Goal: Information Seeking & Learning: Find specific fact

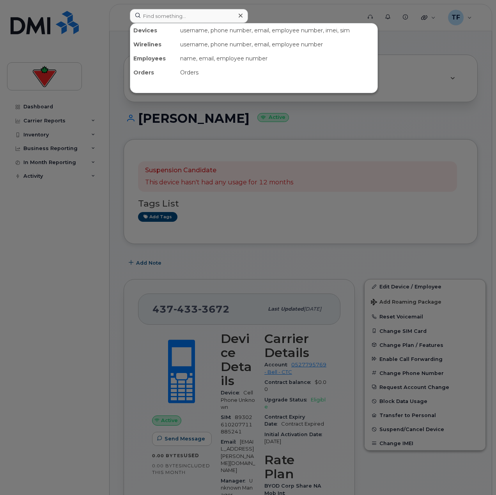
click at [155, 11] on input at bounding box center [189, 16] width 118 height 14
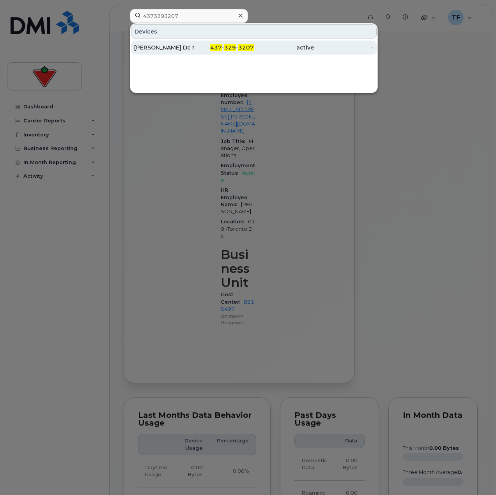
type input "4373293207"
click at [183, 45] on div "Tracy Lown Dc Mdc" at bounding box center [164, 48] width 60 height 8
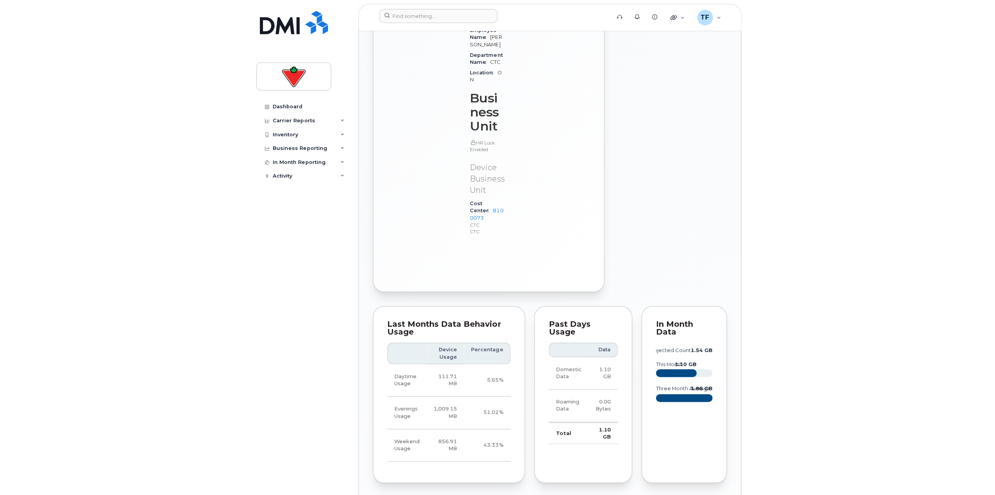
scroll to position [846, 0]
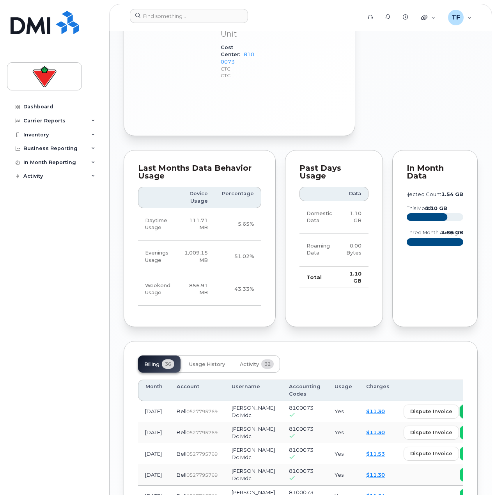
click at [465, 409] on icon at bounding box center [467, 411] width 5 height 5
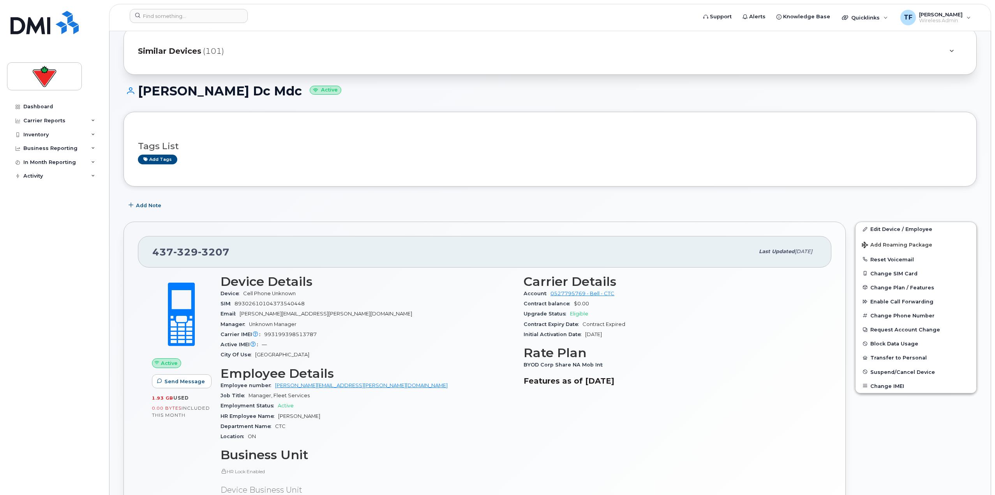
scroll to position [0, 0]
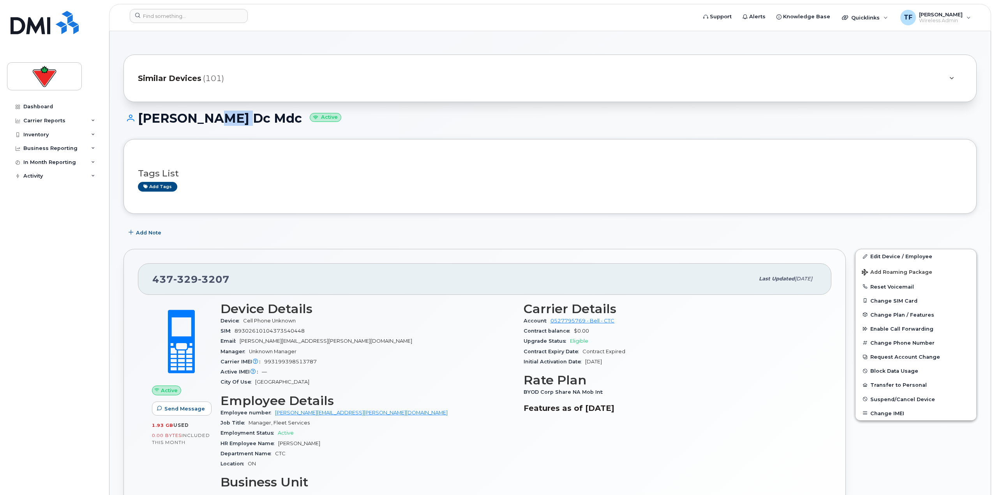
drag, startPoint x: 201, startPoint y: 123, endPoint x: 240, endPoint y: 121, distance: 38.2
click at [237, 121] on h1 "Tracy Lown Dc Mdc Active" at bounding box center [550, 118] width 853 height 14
drag, startPoint x: 246, startPoint y: 122, endPoint x: 258, endPoint y: 121, distance: 12.1
click at [249, 122] on h1 "Tracy Lown Dc Mdc Active" at bounding box center [550, 118] width 853 height 14
drag, startPoint x: 262, startPoint y: 120, endPoint x: 183, endPoint y: 120, distance: 79.5
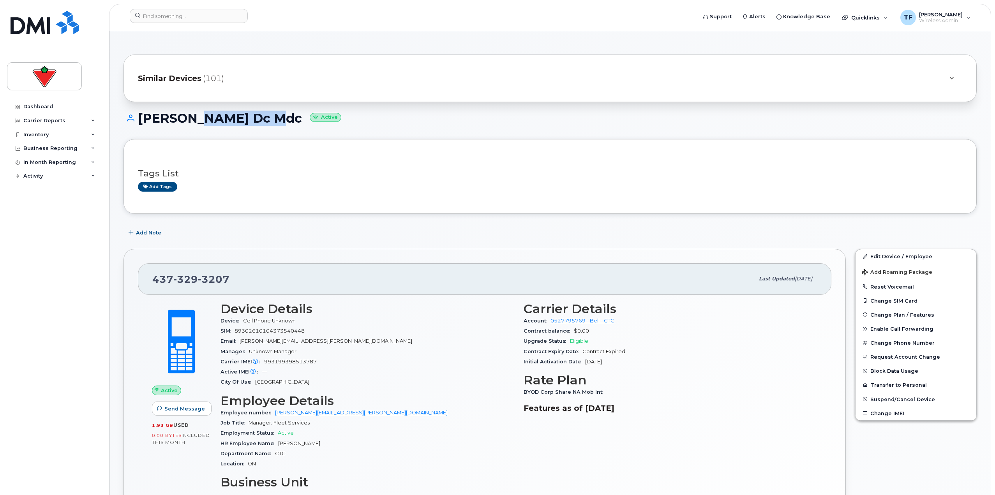
click at [183, 120] on h1 "Tracy Lown Dc Mdc Active" at bounding box center [550, 118] width 853 height 14
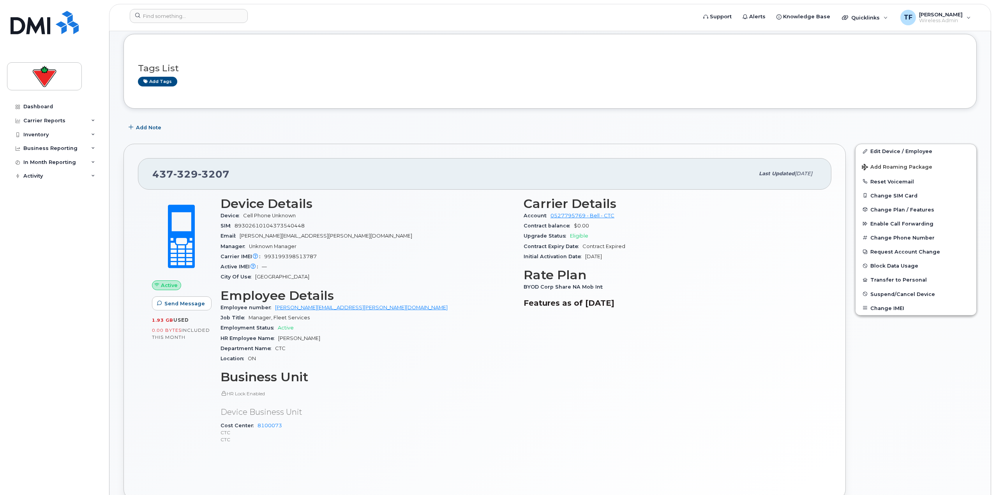
scroll to position [117, 0]
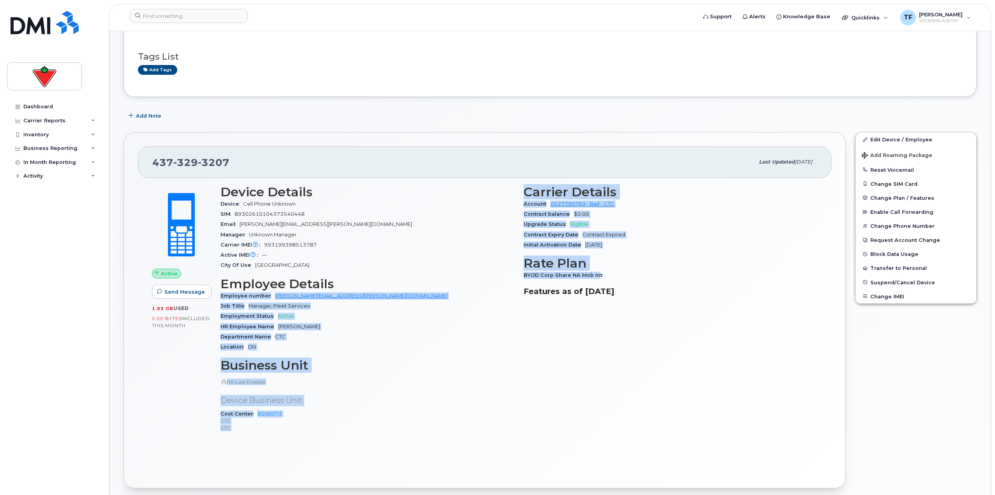
drag, startPoint x: 586, startPoint y: 275, endPoint x: 504, endPoint y: 271, distance: 82.3
click at [495, 271] on div "Device Details Device Cell Phone Unknown SIM 89302610104373540448 Email Tracy.L…" at bounding box center [519, 311] width 606 height 263
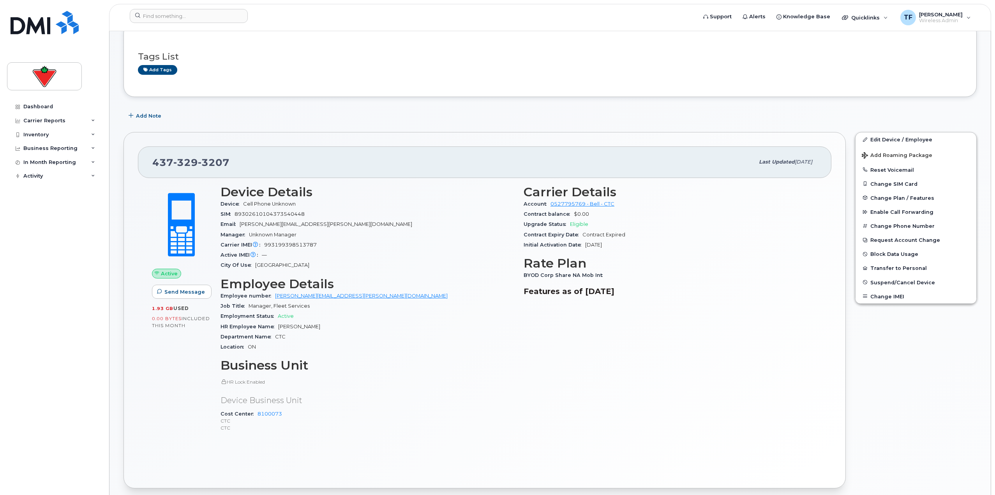
click at [427, 270] on div "City Of Use Toronto" at bounding box center [368, 265] width 294 height 10
click at [362, 319] on div "Employment Status Active" at bounding box center [368, 316] width 294 height 10
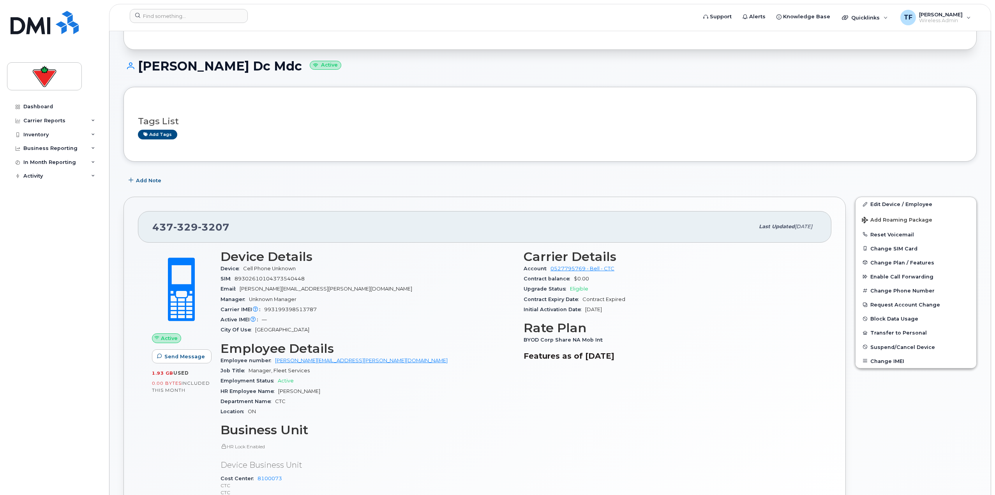
scroll to position [0, 0]
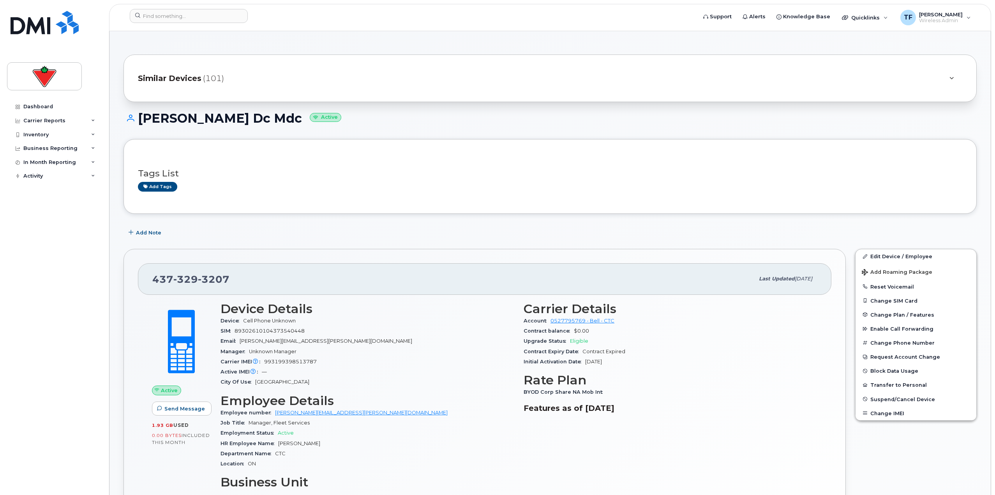
click at [221, 12] on input at bounding box center [189, 16] width 118 height 14
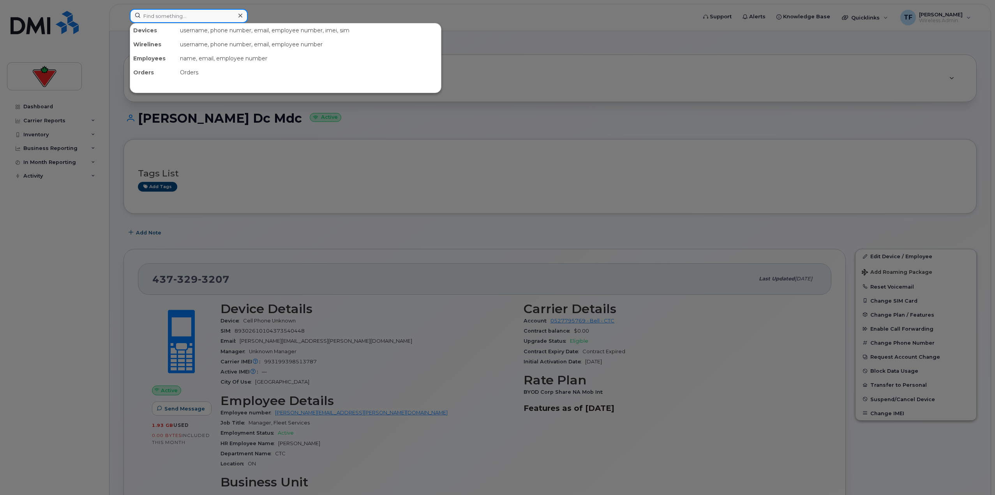
paste input "437-433-3672"
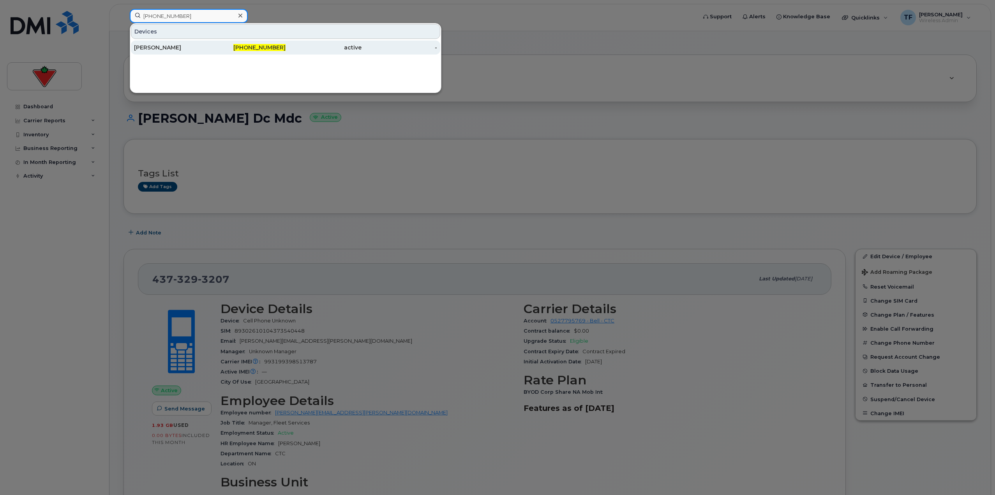
type input "437-433-3672"
click at [230, 47] on div "437-433-3672" at bounding box center [248, 48] width 76 height 8
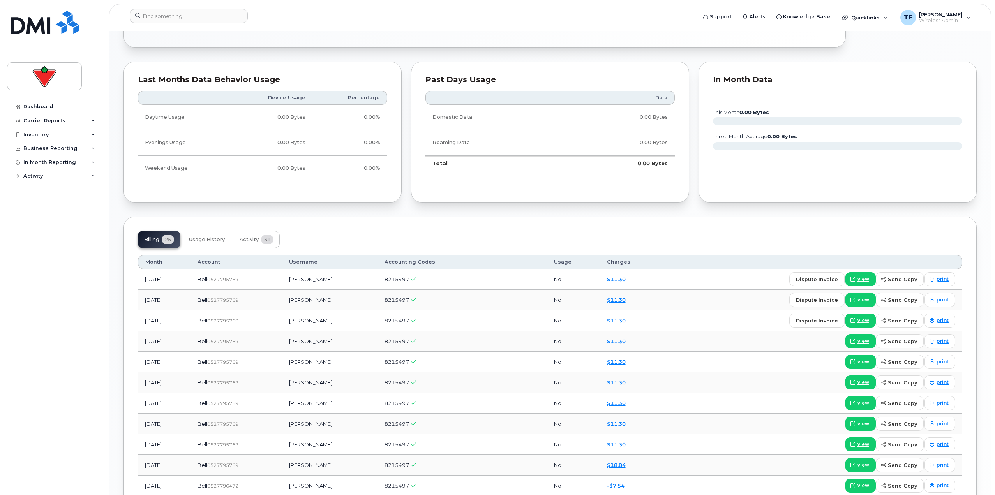
scroll to position [628, 0]
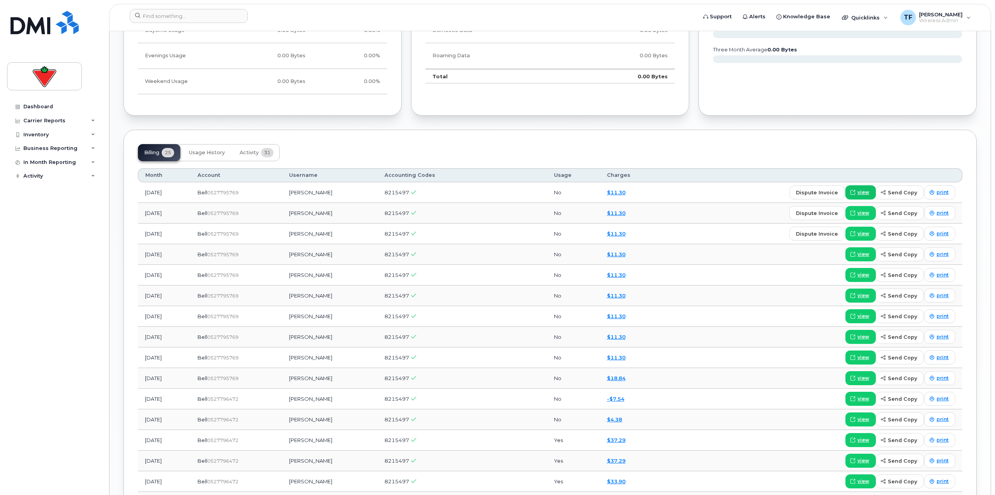
click at [865, 193] on span "view" at bounding box center [864, 192] width 12 height 7
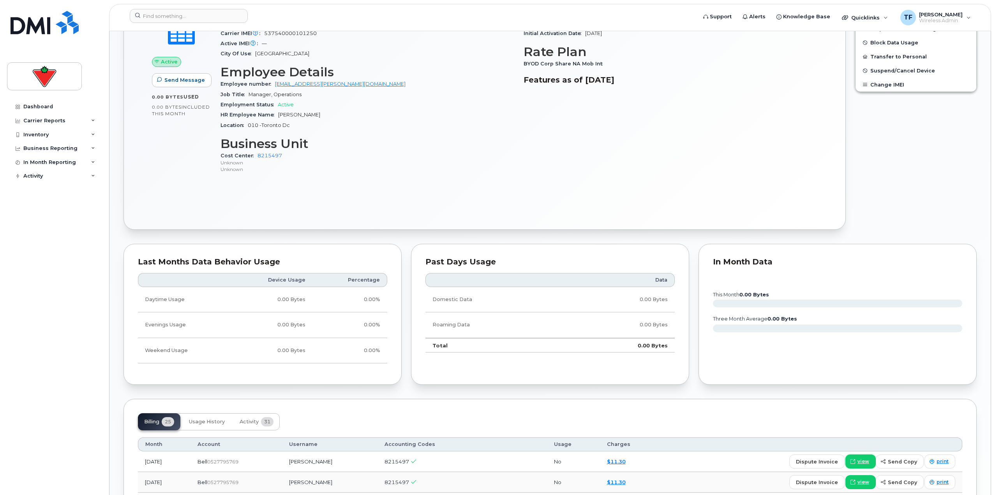
scroll to position [238, 0]
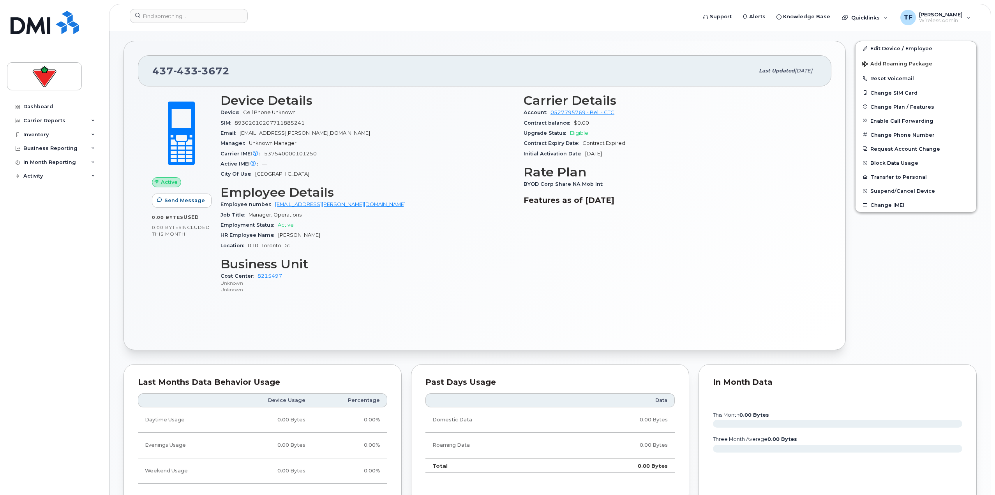
click at [670, 275] on div "Carrier Details Account 0527795769 - Bell - CTC Contract balance $0.00 Upgrade …" at bounding box center [670, 197] width 303 height 217
click at [668, 232] on div "Carrier Details Account 0527795769 - Bell - CTC Contract balance $0.00 Upgrade …" at bounding box center [670, 197] width 303 height 217
click at [242, 127] on div "SIM 89302610207711885241" at bounding box center [368, 123] width 294 height 10
click at [242, 124] on span "89302610207711885241" at bounding box center [270, 123] width 70 height 6
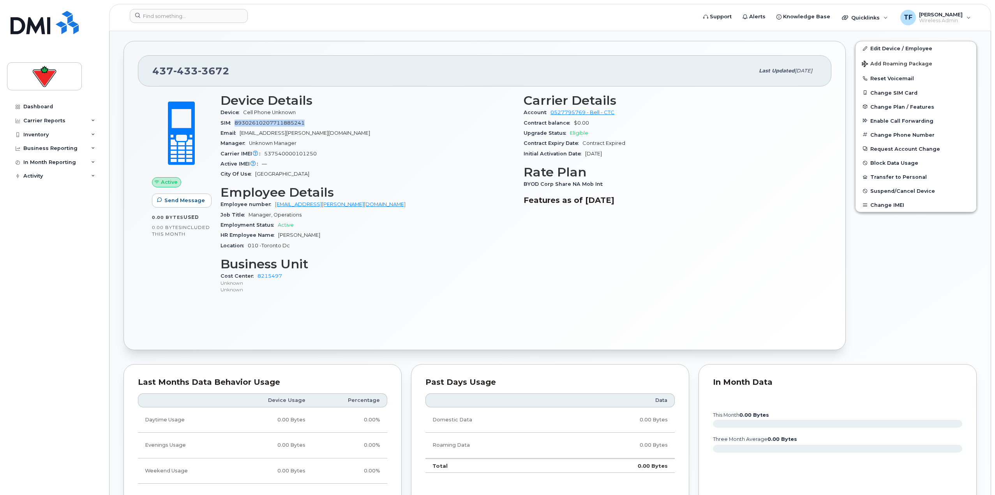
copy span "89302610207711885241"
click at [216, 74] on span "3672" at bounding box center [214, 71] width 32 height 12
copy span "437 433 3672"
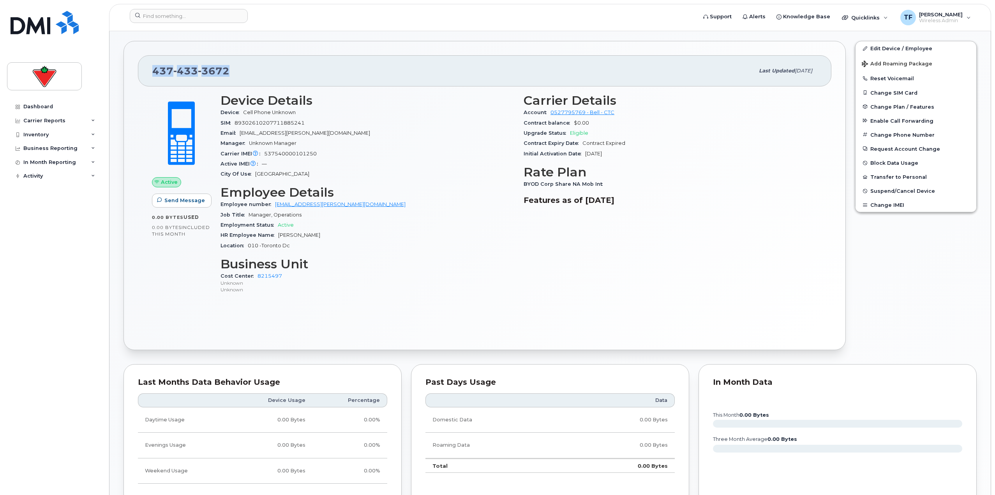
click at [207, 71] on span "3672" at bounding box center [214, 71] width 32 height 12
click at [295, 308] on div "Active Send Message 0.00 Bytes  used 0.00 Bytes  included this month Device Det…" at bounding box center [485, 211] width 694 height 249
drag, startPoint x: 555, startPoint y: 181, endPoint x: 602, endPoint y: 183, distance: 47.6
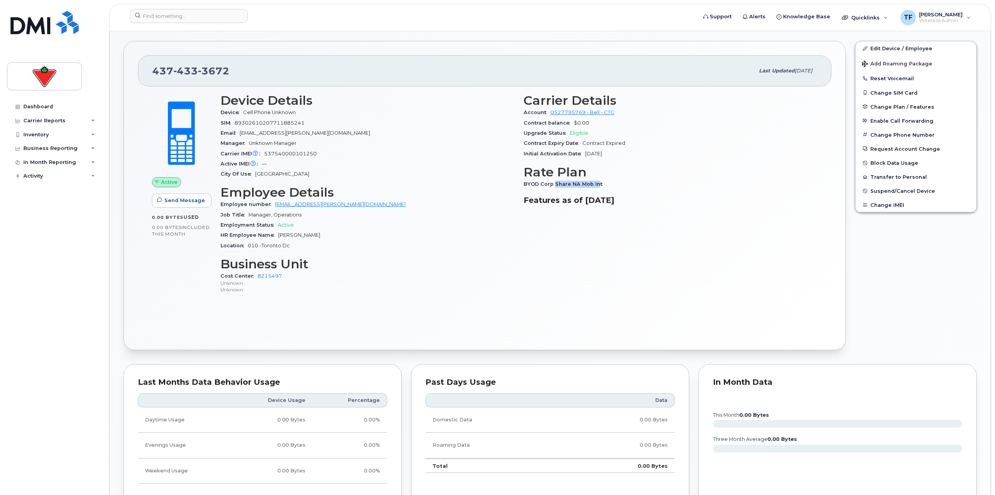
click at [601, 185] on span "BYOD Corp Share NA Mob Int" at bounding box center [565, 184] width 83 height 6
click at [602, 183] on span "BYOD Corp Share NA Mob Int" at bounding box center [565, 184] width 83 height 6
click at [579, 183] on span "BYOD Corp Share NA Mob Int" at bounding box center [565, 184] width 83 height 6
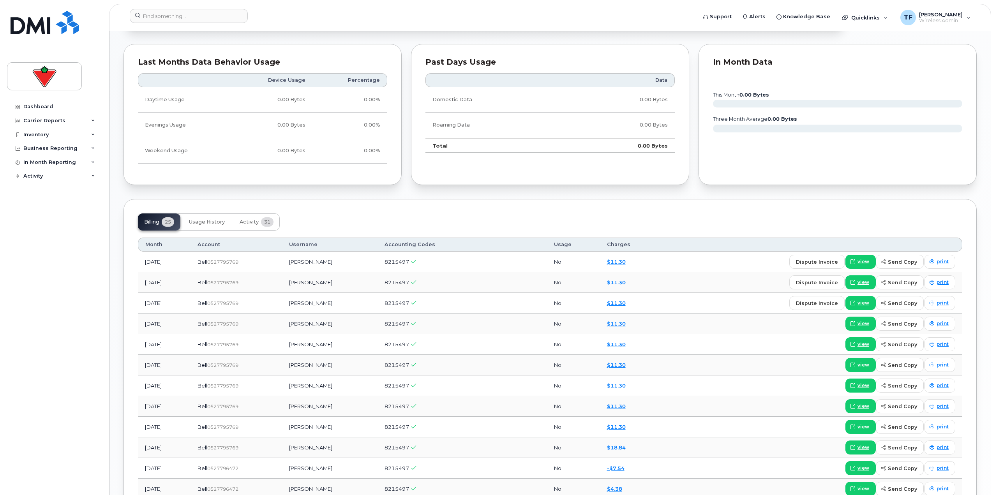
scroll to position [589, 0]
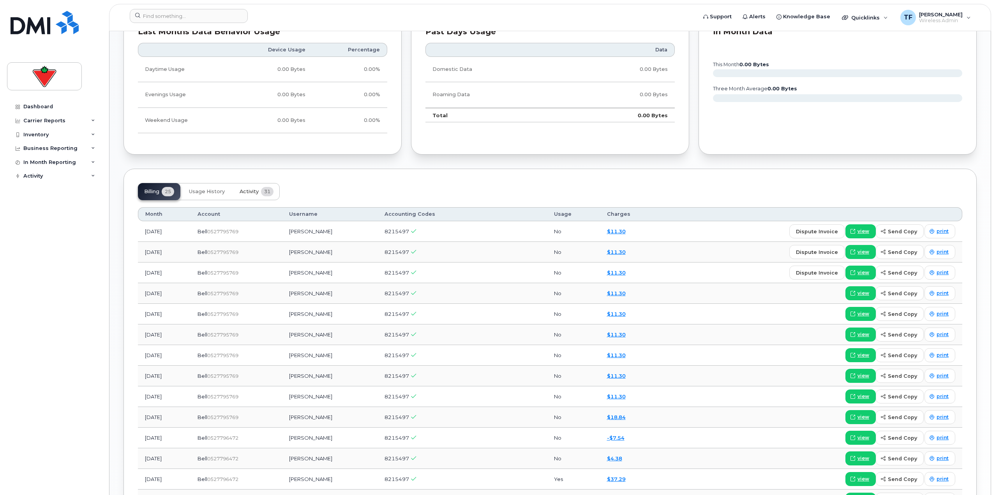
click at [272, 198] on button "Activity 31" at bounding box center [256, 191] width 46 height 17
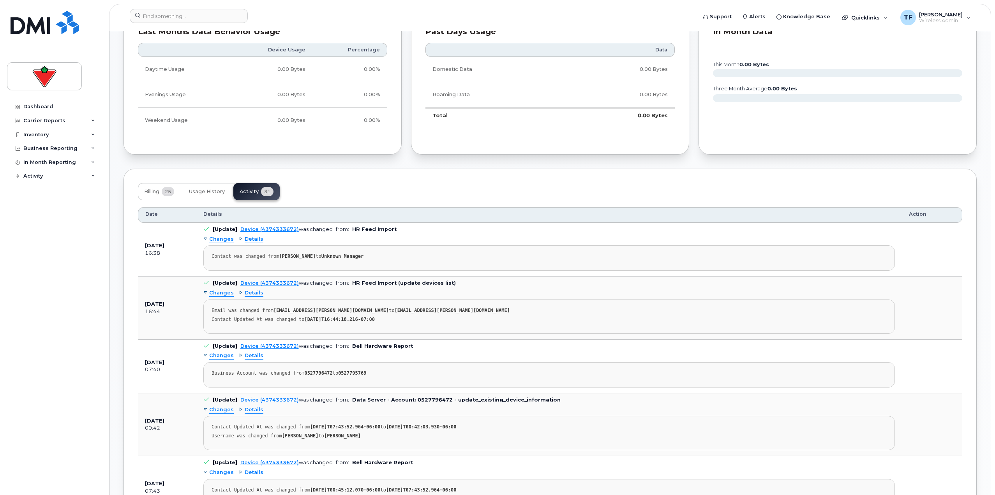
drag, startPoint x: 282, startPoint y: 258, endPoint x: 320, endPoint y: 257, distance: 38.2
click at [320, 257] on div "Contact was changed from Terry Fehrman to Unknown Manager" at bounding box center [549, 257] width 675 height 6
click at [323, 257] on strong "Unknown Manager" at bounding box center [342, 256] width 42 height 5
drag, startPoint x: 329, startPoint y: 256, endPoint x: 300, endPoint y: 256, distance: 28.4
click at [300, 256] on pre "Contact was changed from Terry Fehrman to Unknown Manager" at bounding box center [549, 258] width 692 height 25
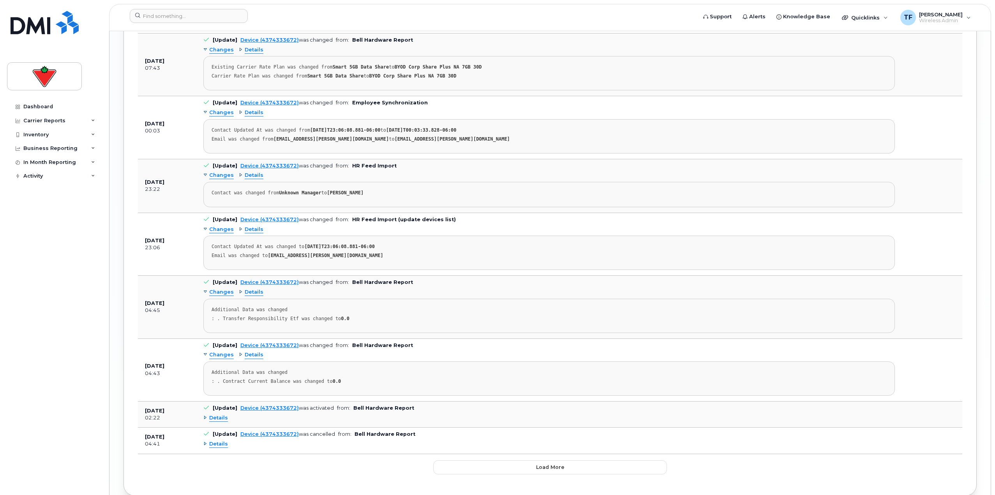
scroll to position [1814, 0]
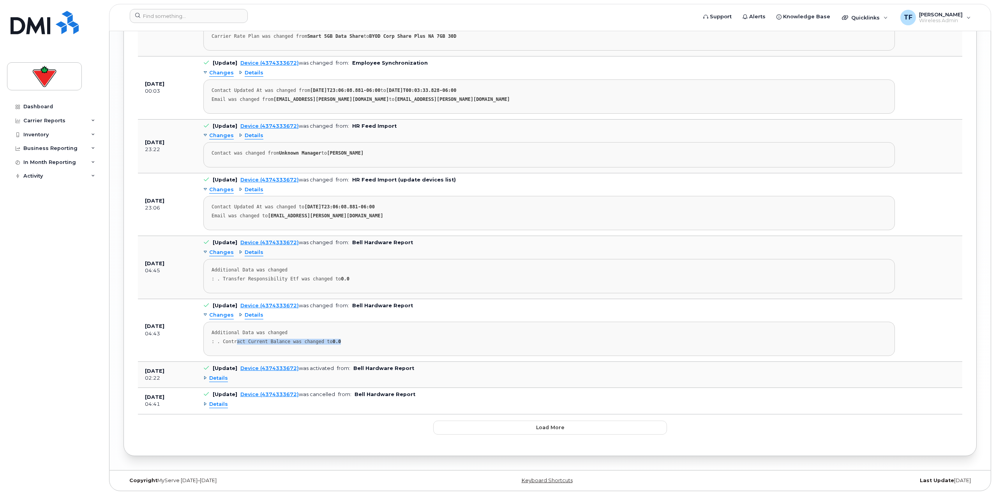
drag, startPoint x: 236, startPoint y: 344, endPoint x: 351, endPoint y: 340, distance: 115.4
click at [351, 340] on div ": . Contract Current Balance was changed to 0.0" at bounding box center [549, 342] width 675 height 6
click at [354, 340] on div ": . Contract Current Balance was changed to 0.0" at bounding box center [549, 342] width 675 height 6
drag, startPoint x: 351, startPoint y: 341, endPoint x: 225, endPoint y: 331, distance: 126.2
click at [225, 331] on pre "Additional Data was changed : . Contract Current Balance was changed to 0.0" at bounding box center [549, 339] width 692 height 34
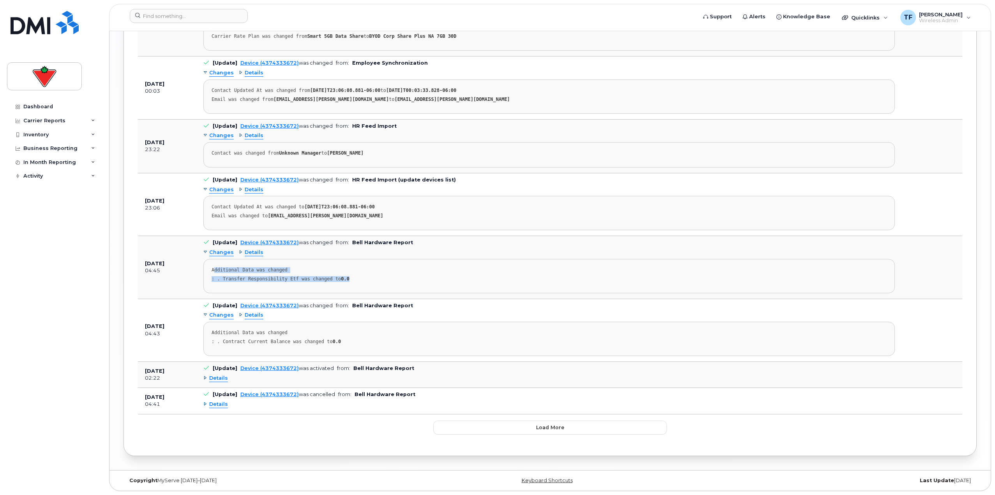
drag, startPoint x: 367, startPoint y: 276, endPoint x: 214, endPoint y: 270, distance: 153.3
click at [214, 270] on pre "Additional Data was changed : . Transfer Responsibility Etf was changed to 0.0" at bounding box center [549, 276] width 692 height 34
click at [351, 291] on pre "Additional Data was changed : . Transfer Responsibility Etf was changed to 0.0" at bounding box center [549, 276] width 692 height 34
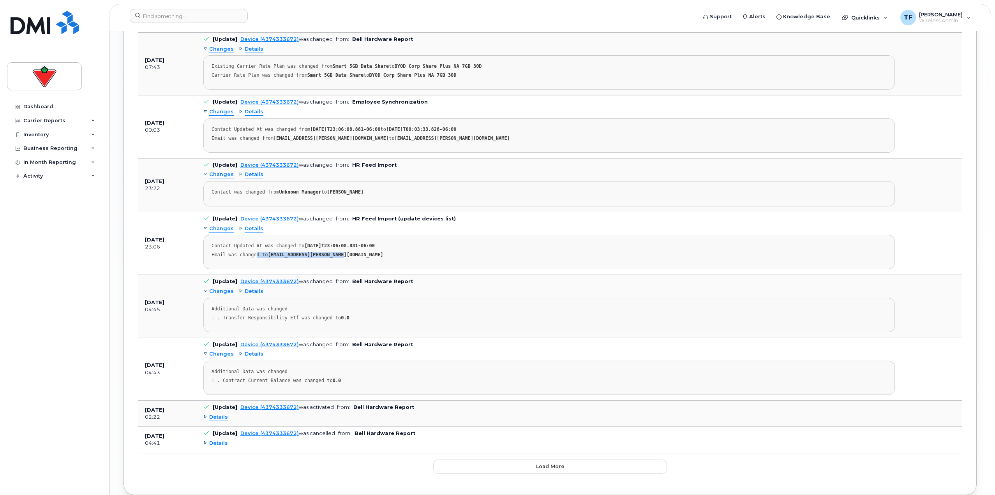
drag, startPoint x: 344, startPoint y: 258, endPoint x: 254, endPoint y: 250, distance: 90.4
click at [254, 250] on pre "Contact Updated At was changed to 2024-04-10T23:06:08.881-06:00 Email was chang…" at bounding box center [549, 252] width 692 height 34
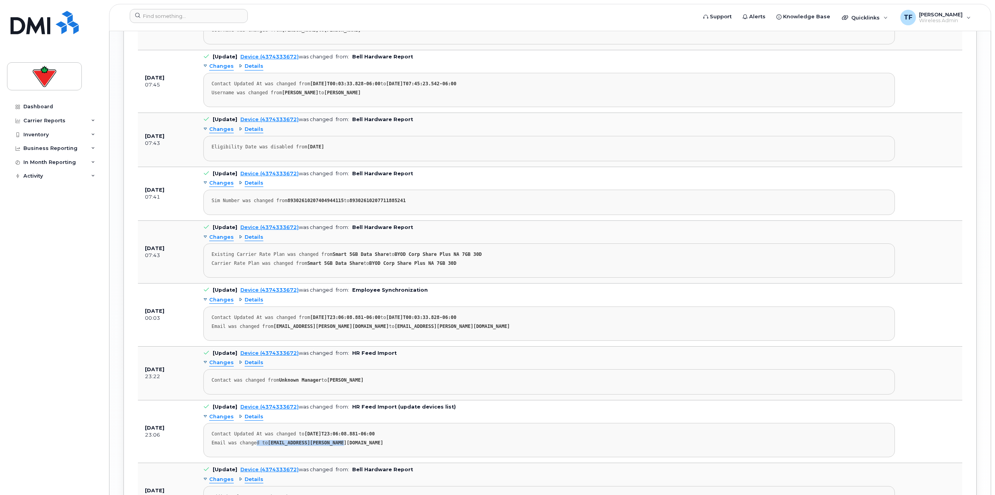
scroll to position [1542, 0]
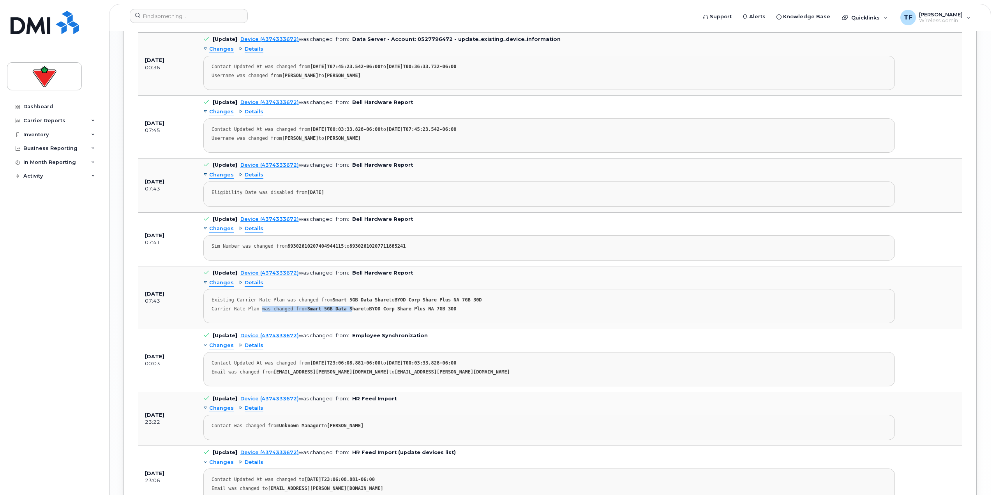
drag, startPoint x: 268, startPoint y: 310, endPoint x: 343, endPoint y: 312, distance: 75.2
click at [343, 312] on div "Carrier Rate Plan was changed from Smart 5GB Data Share to BYOD Corp Share Plus…" at bounding box center [549, 309] width 675 height 6
click at [343, 312] on strong "Smart 5GB Data Share" at bounding box center [335, 308] width 57 height 5
drag, startPoint x: 450, startPoint y: 306, endPoint x: 231, endPoint y: 309, distance: 218.6
click at [231, 309] on pre "Existing Carrier Rate Plan was changed from Smart 5GB Data Share to BYOD Corp S…" at bounding box center [549, 306] width 692 height 34
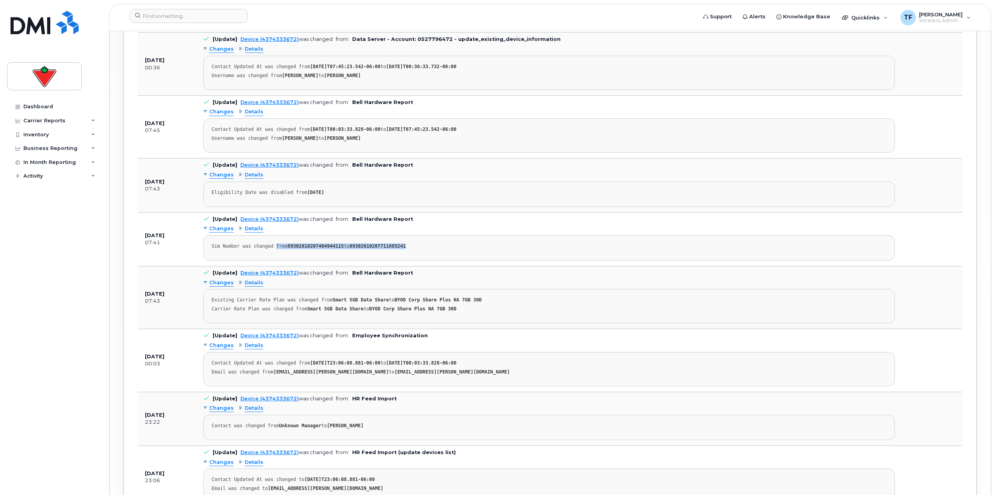
drag, startPoint x: 401, startPoint y: 251, endPoint x: 271, endPoint y: 256, distance: 130.2
click at [271, 256] on pre "Sim Number was changed from 89302610207404944115 to 89302610207711885241" at bounding box center [549, 247] width 692 height 25
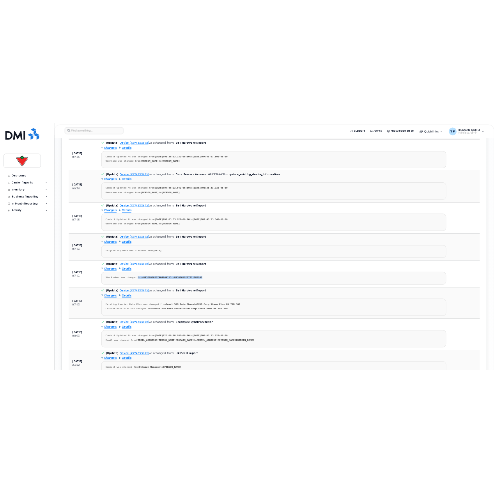
scroll to position [1464, 0]
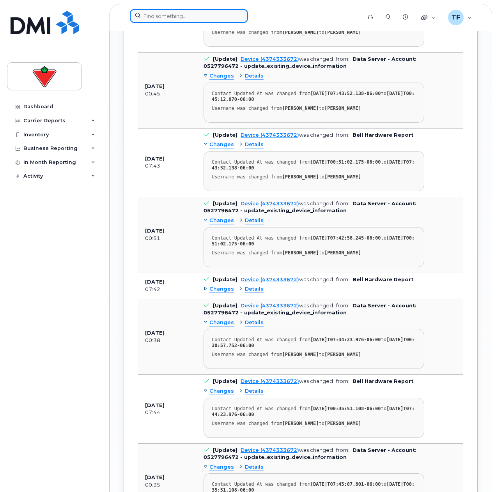
click at [214, 10] on input at bounding box center [189, 16] width 118 height 14
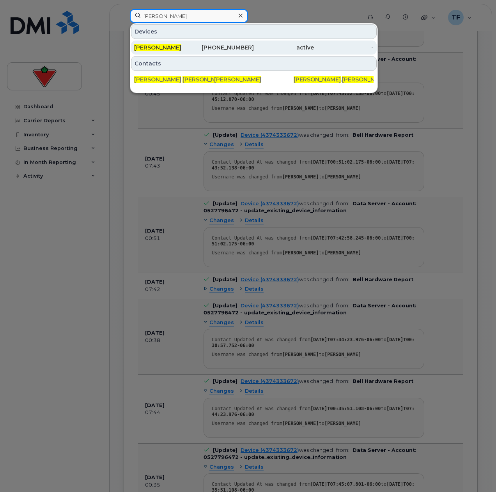
type input "steve barker"
click at [186, 46] on div "[PERSON_NAME]" at bounding box center [164, 48] width 60 height 8
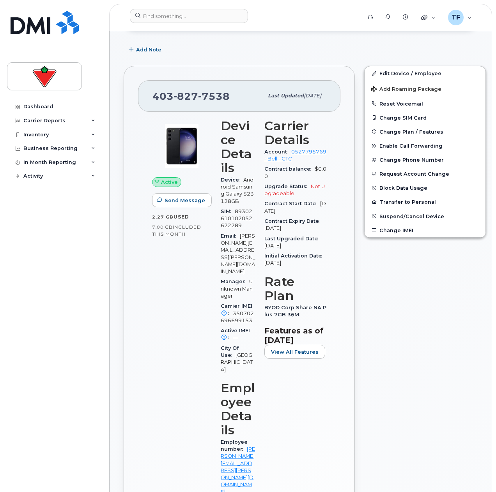
scroll to position [156, 0]
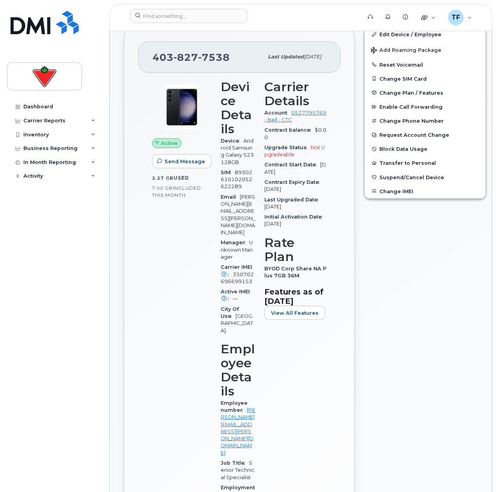
click at [248, 272] on span "350702696699153" at bounding box center [237, 278] width 33 height 13
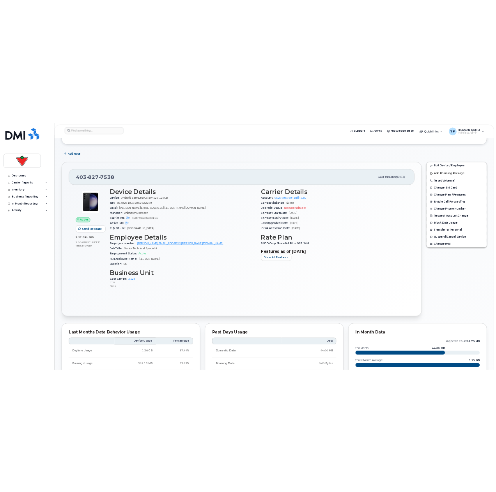
scroll to position [117, 0]
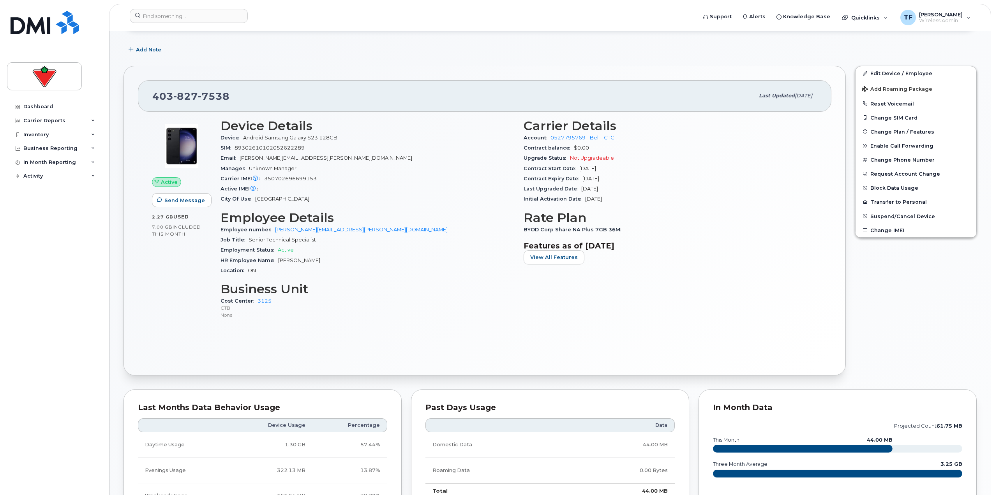
click at [277, 145] on span "89302610102052622289" at bounding box center [270, 148] width 70 height 6
click at [288, 137] on span "Android Samsung Galaxy S23 128GB" at bounding box center [290, 138] width 94 height 6
click at [285, 177] on span "350702696699153" at bounding box center [290, 179] width 53 height 6
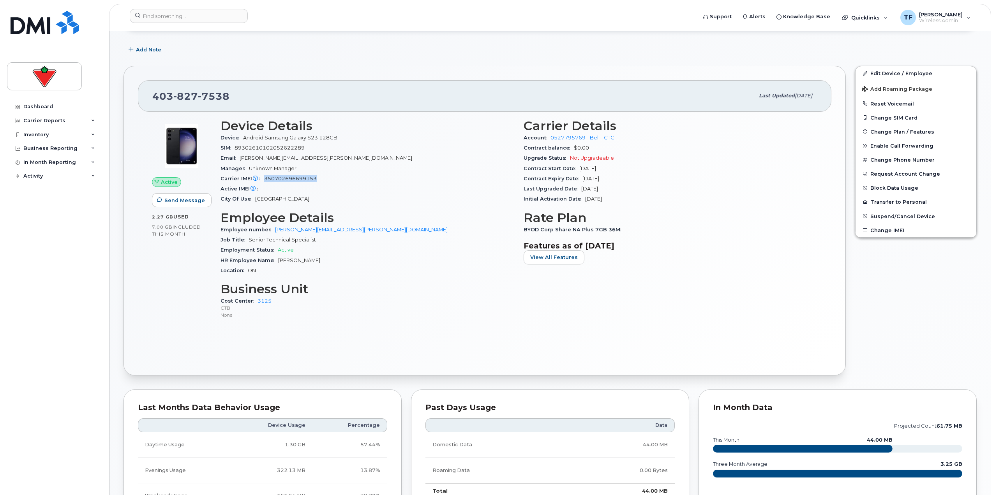
click at [285, 177] on span "350702696699153" at bounding box center [290, 179] width 53 height 6
copy span "350702696699153"
click at [62, 264] on div "Dashboard Carrier Reports Monthly Billing Data Daily Data Pooling Data Behavior…" at bounding box center [55, 292] width 96 height 384
